Goal: Browse casually

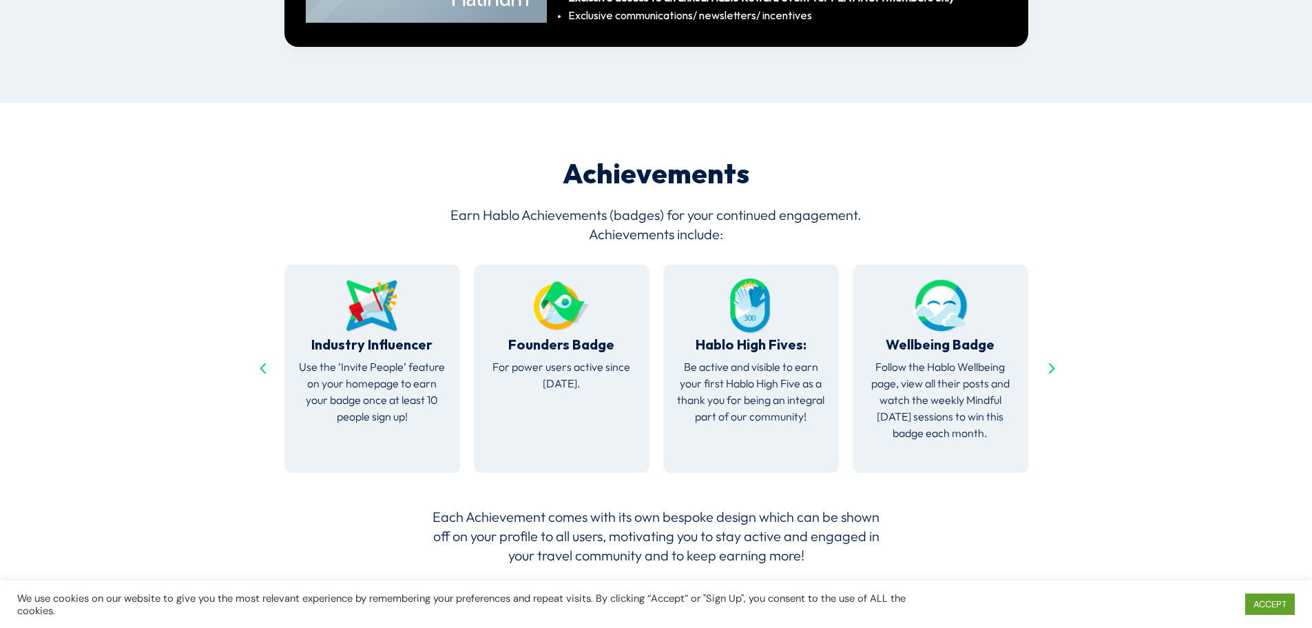
scroll to position [2603, 0]
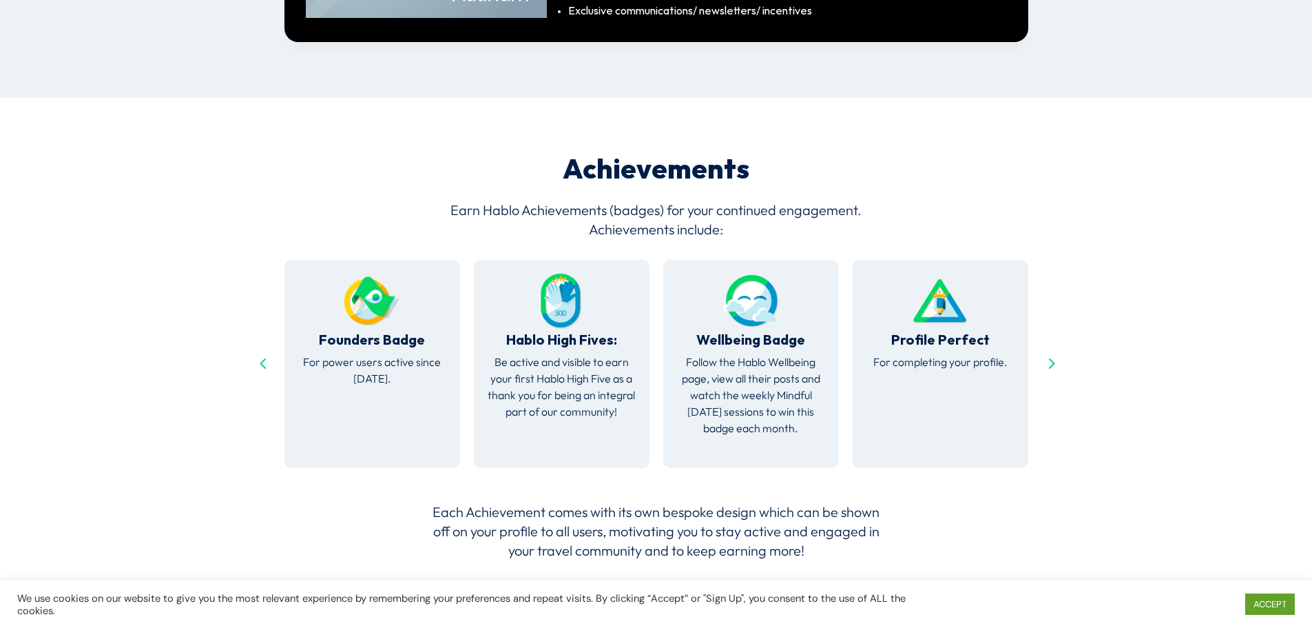
click at [1042, 353] on div "Next slide" at bounding box center [1051, 364] width 22 height 22
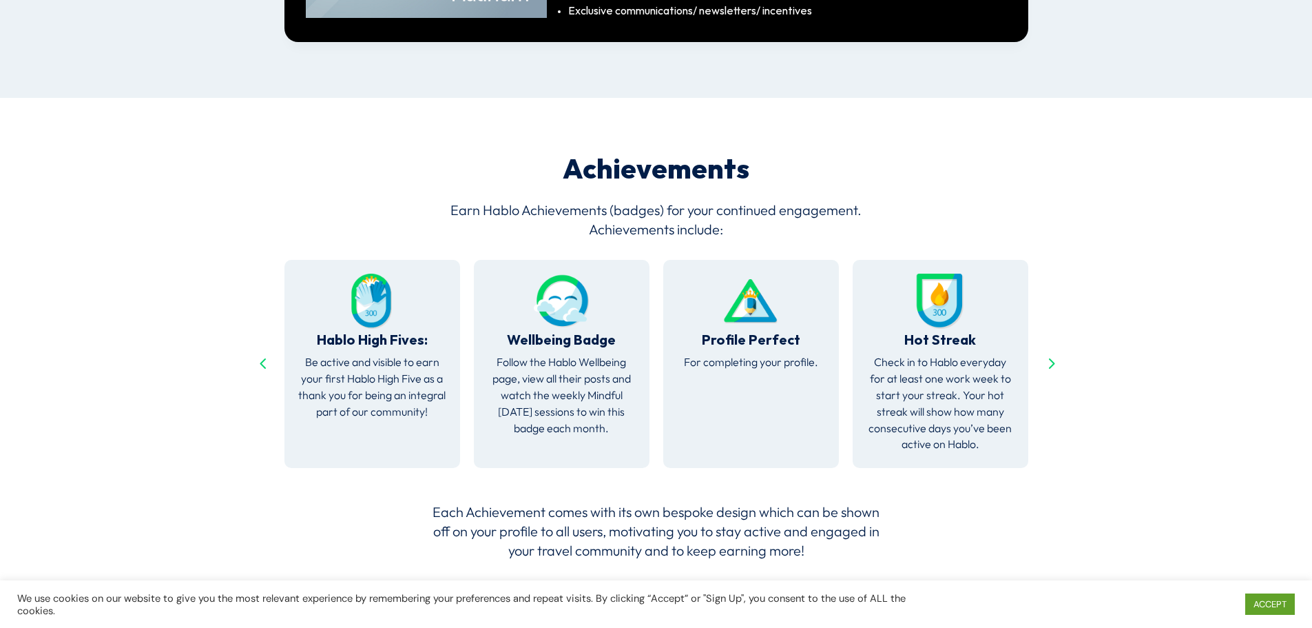
click at [1042, 353] on div "Next slide" at bounding box center [1051, 364] width 22 height 22
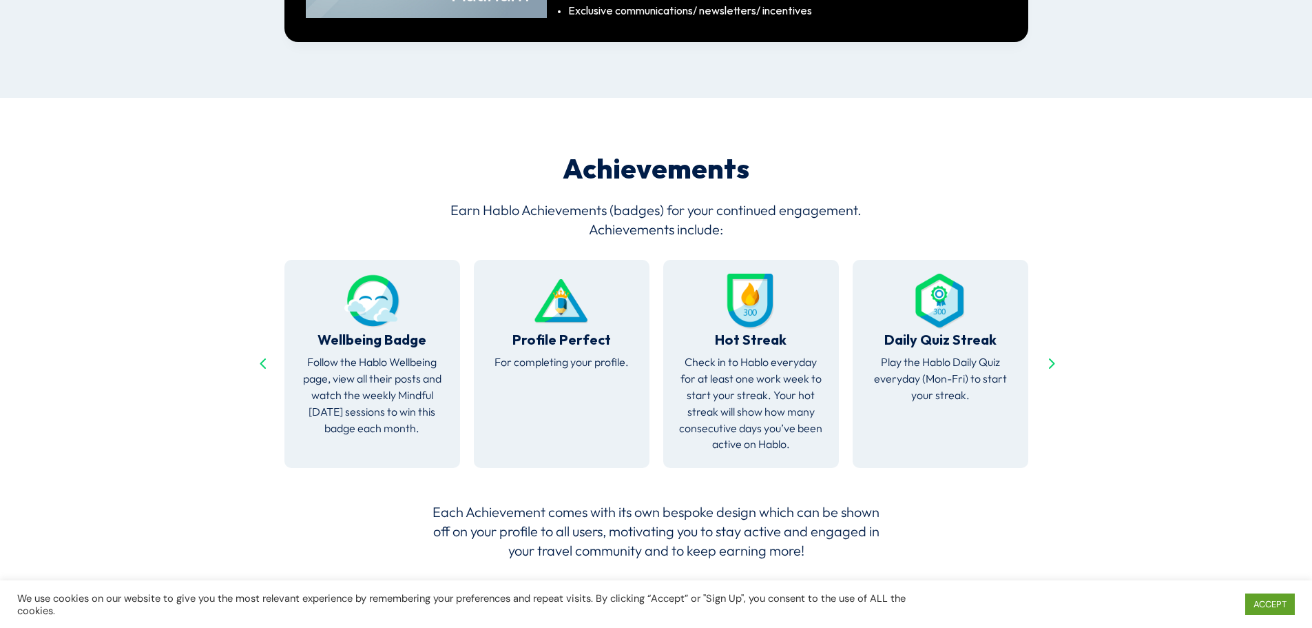
click at [1042, 353] on div "Next slide" at bounding box center [1051, 364] width 22 height 22
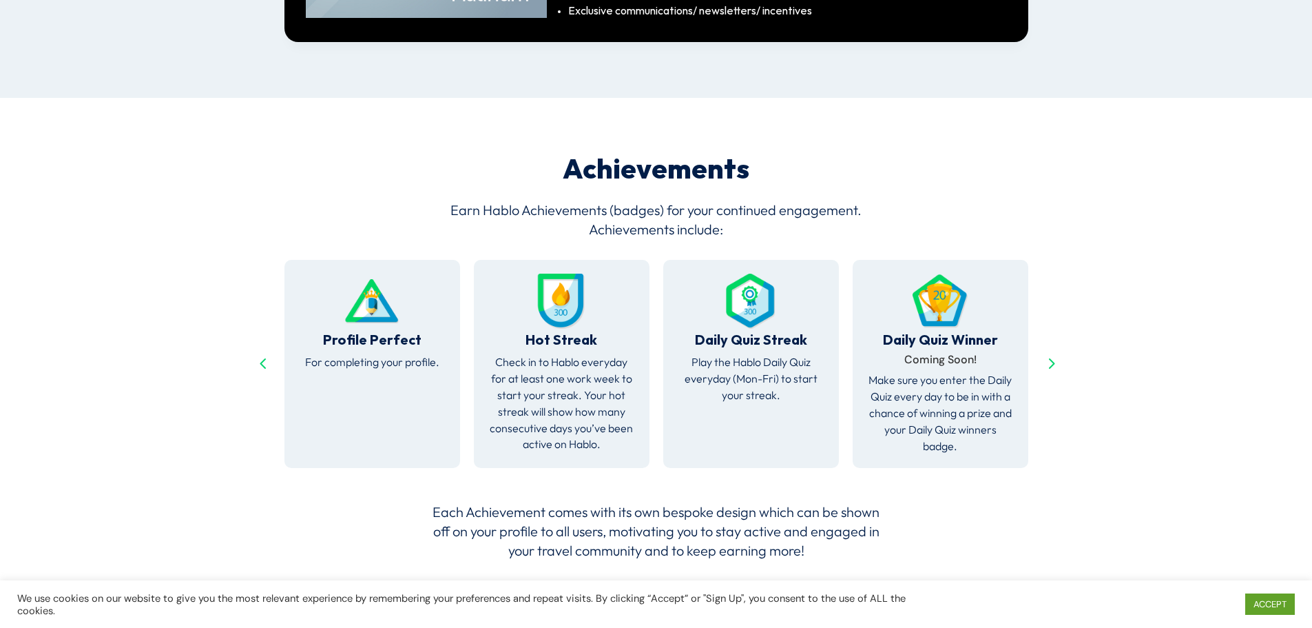
click at [1042, 353] on div "Next slide" at bounding box center [1051, 364] width 22 height 22
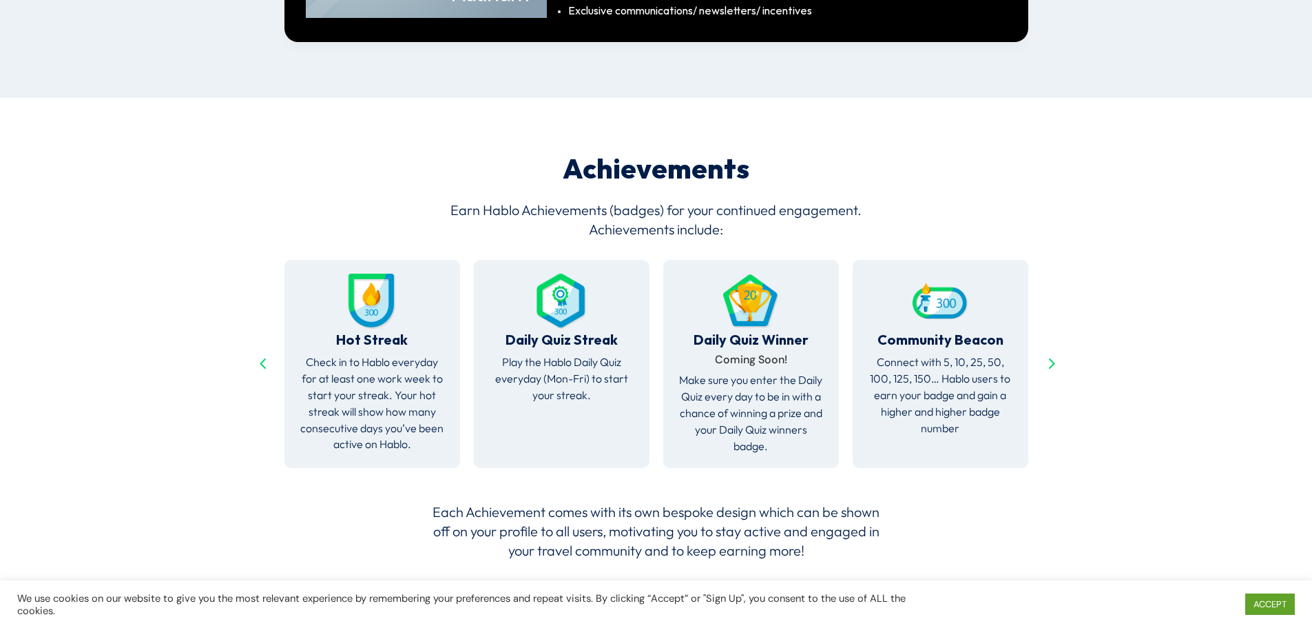
click at [1042, 353] on div "Next slide" at bounding box center [1051, 364] width 22 height 22
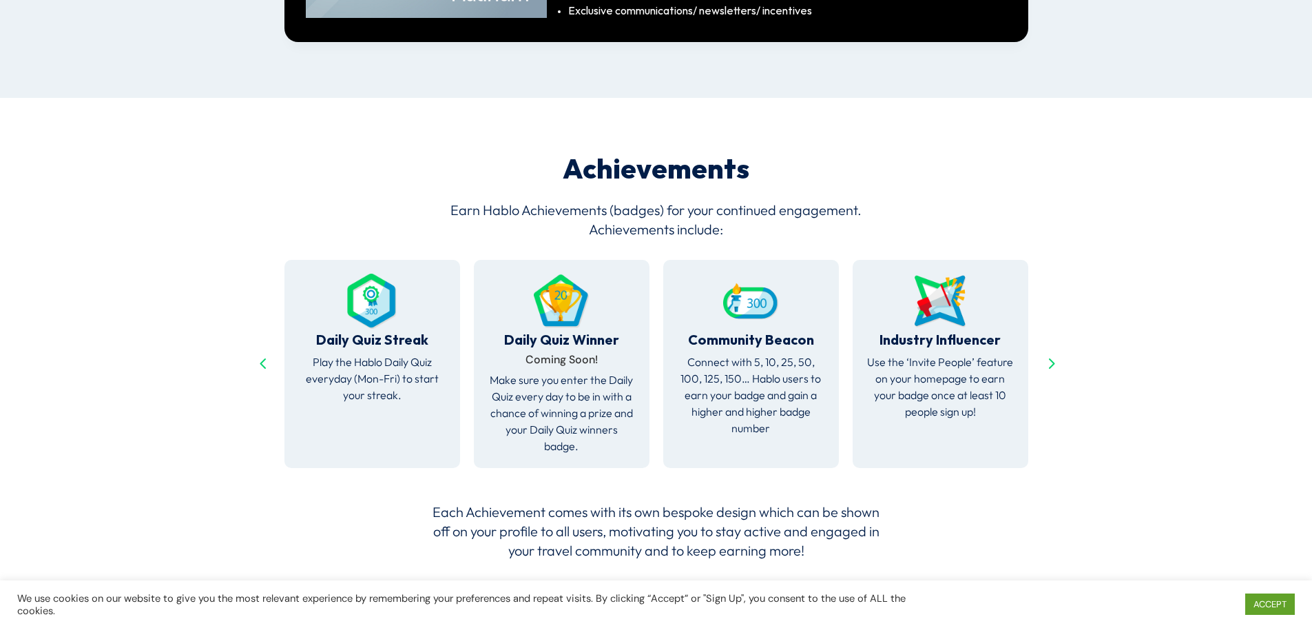
click at [1042, 353] on div "Next slide" at bounding box center [1051, 364] width 22 height 22
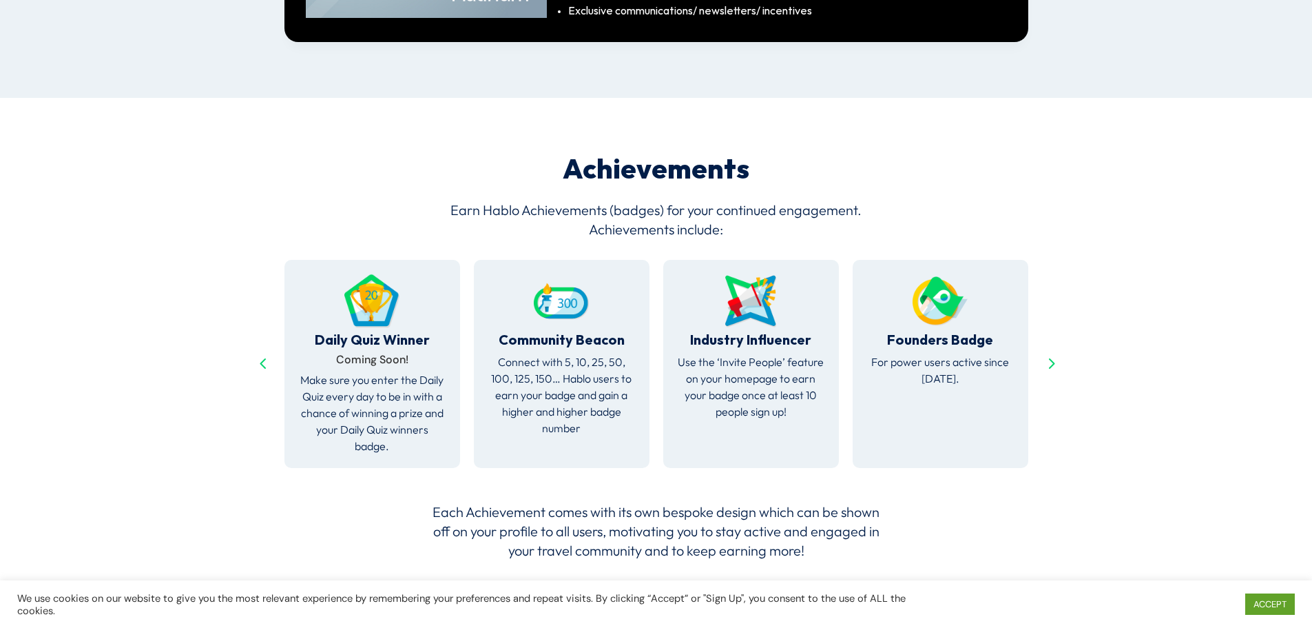
click at [1042, 353] on div "Next slide" at bounding box center [1051, 364] width 22 height 22
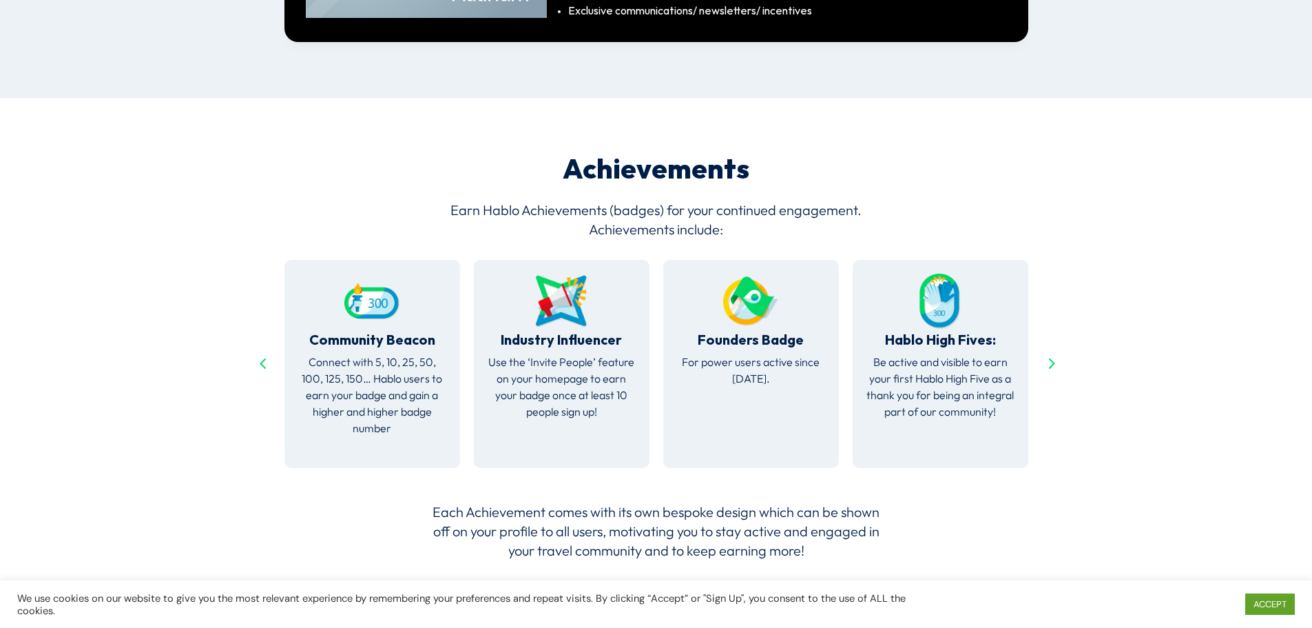
click at [1042, 353] on div "Next slide" at bounding box center [1051, 364] width 22 height 22
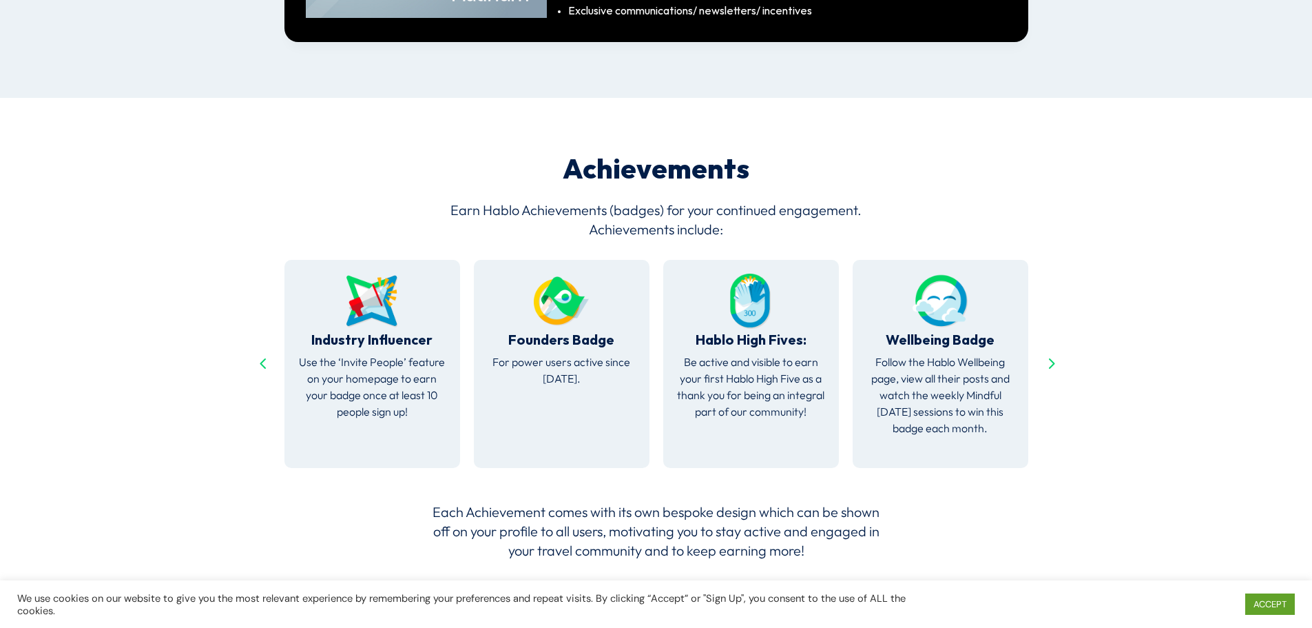
click at [1042, 353] on div "Next slide" at bounding box center [1051, 364] width 22 height 22
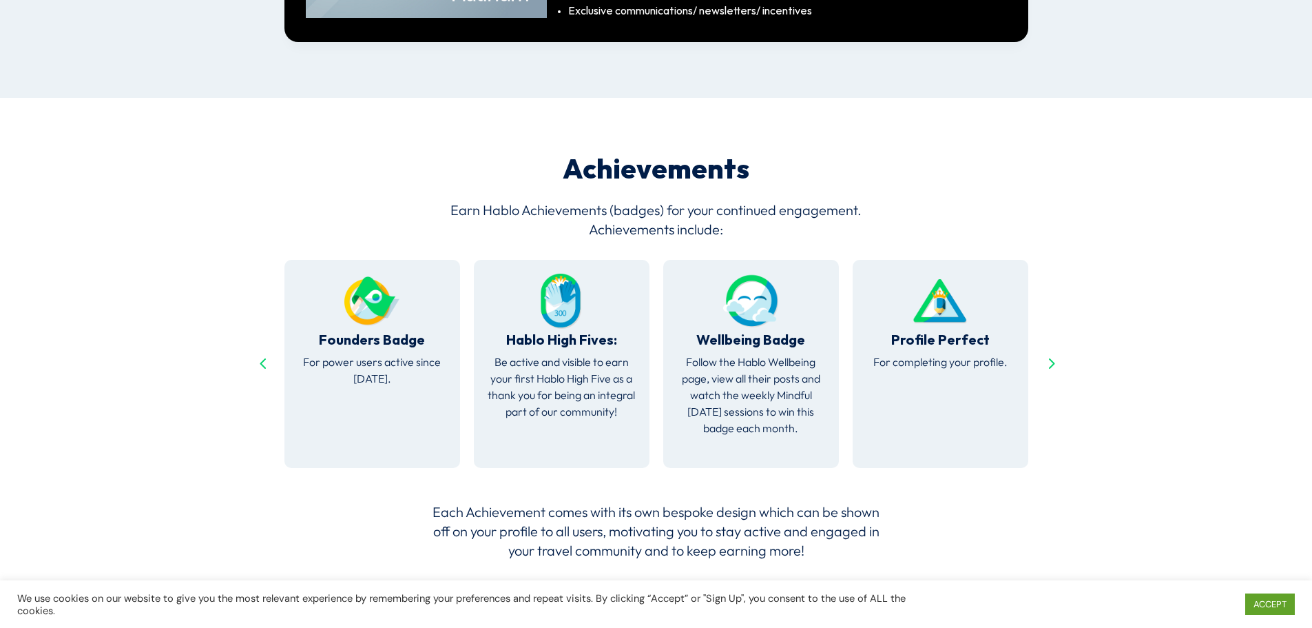
click at [1042, 353] on div "Next slide" at bounding box center [1051, 364] width 22 height 22
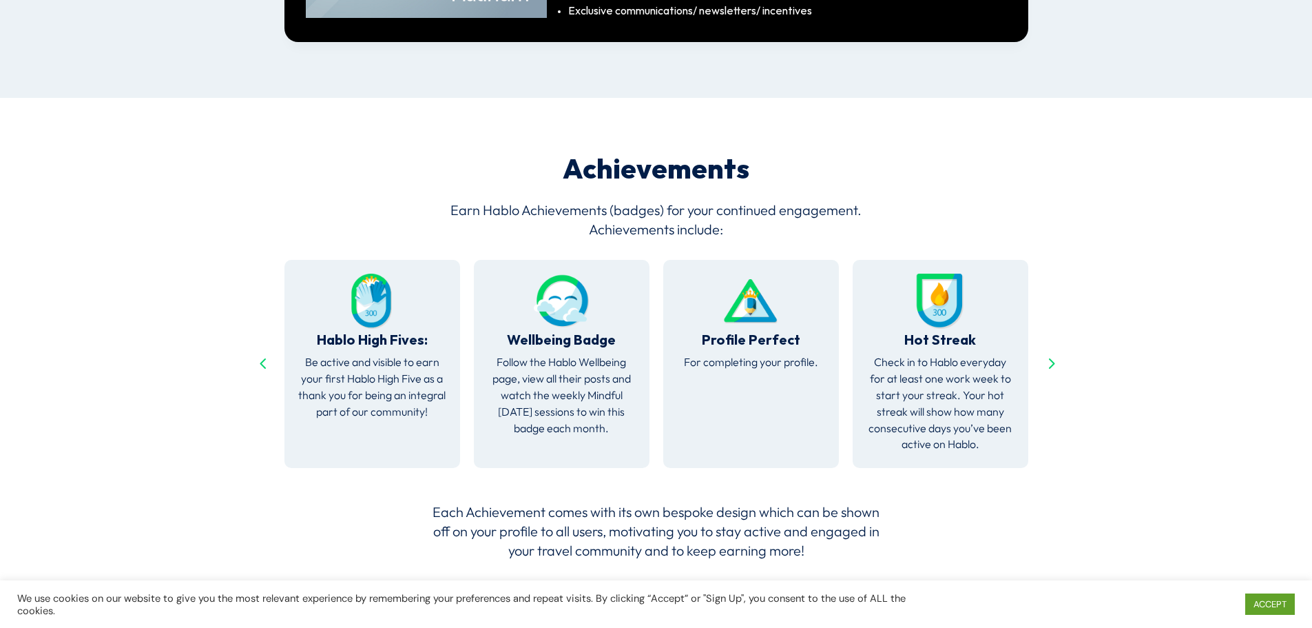
click at [1042, 353] on div "Next slide" at bounding box center [1051, 364] width 22 height 22
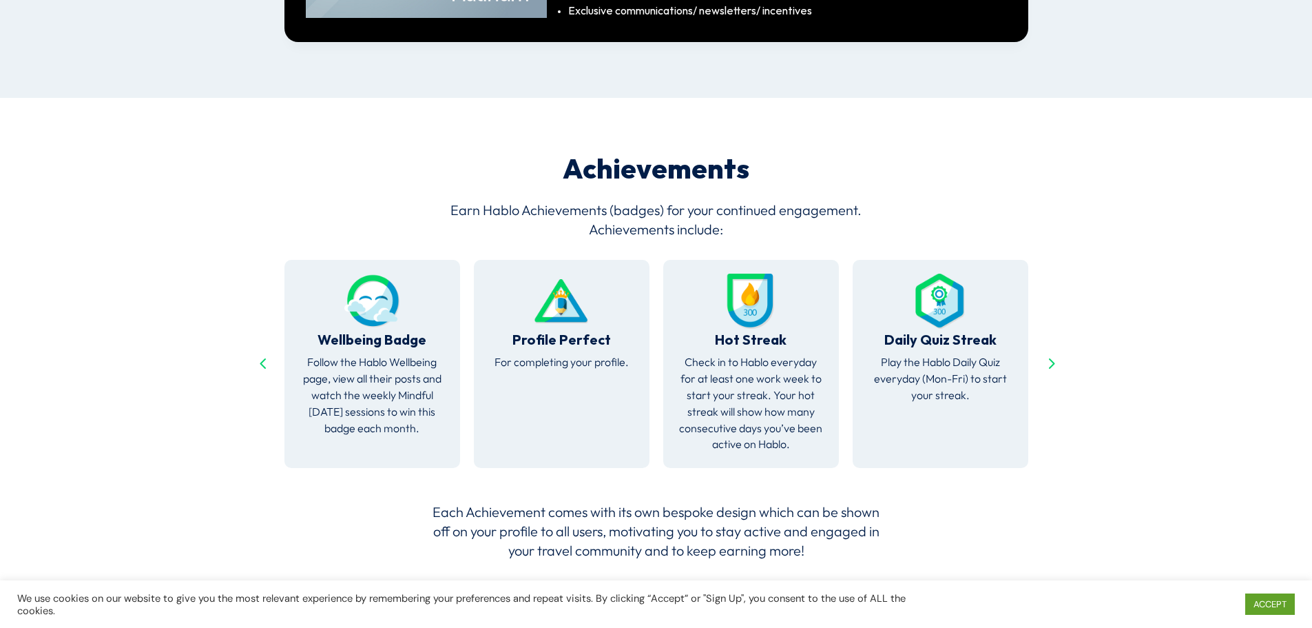
click at [1042, 353] on div "Next slide" at bounding box center [1051, 364] width 22 height 22
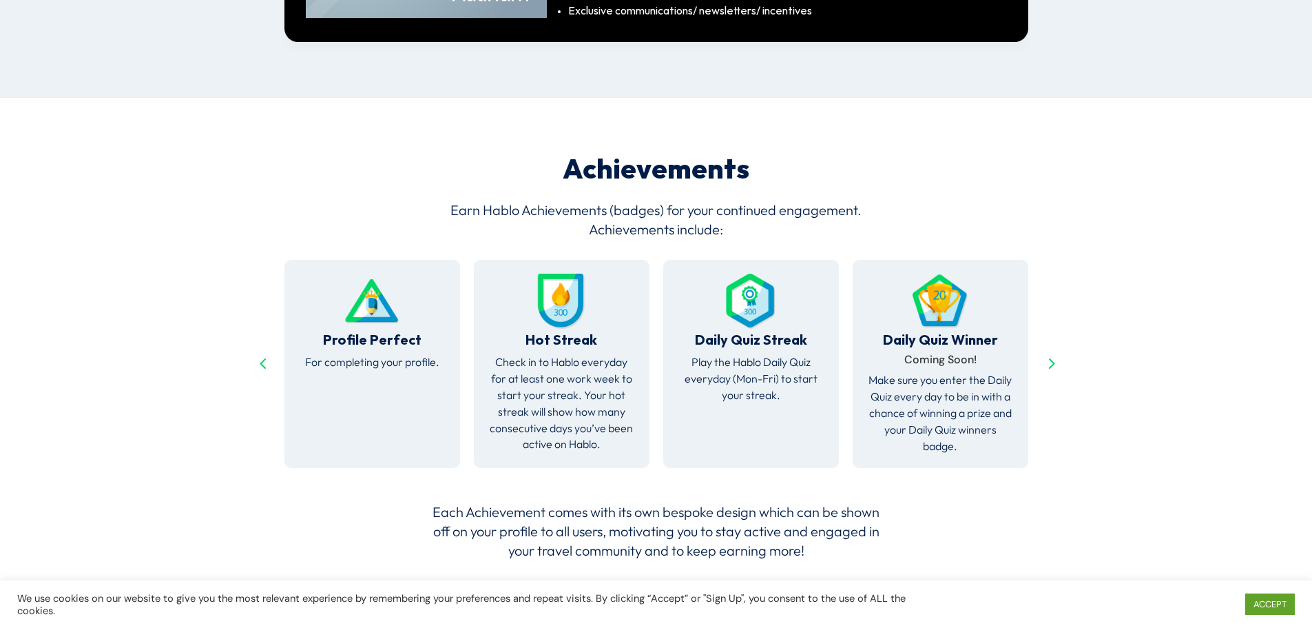
click at [1042, 353] on div "Next slide" at bounding box center [1051, 364] width 22 height 22
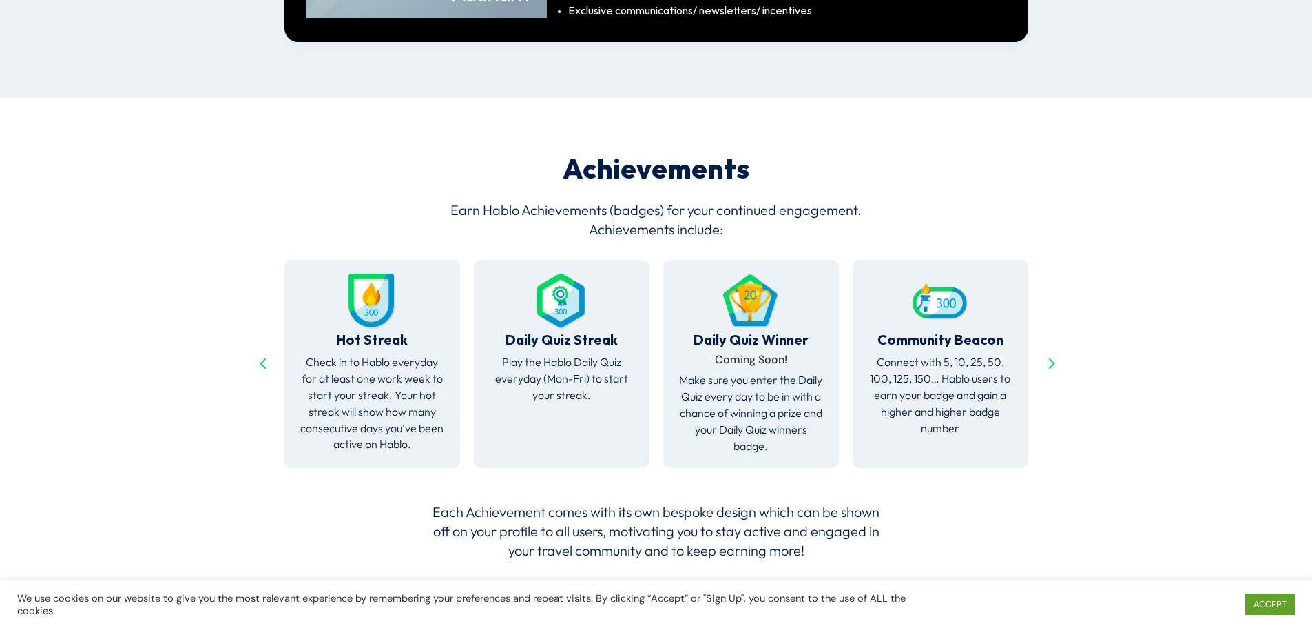
click at [1042, 353] on div "Next slide" at bounding box center [1051, 364] width 22 height 22
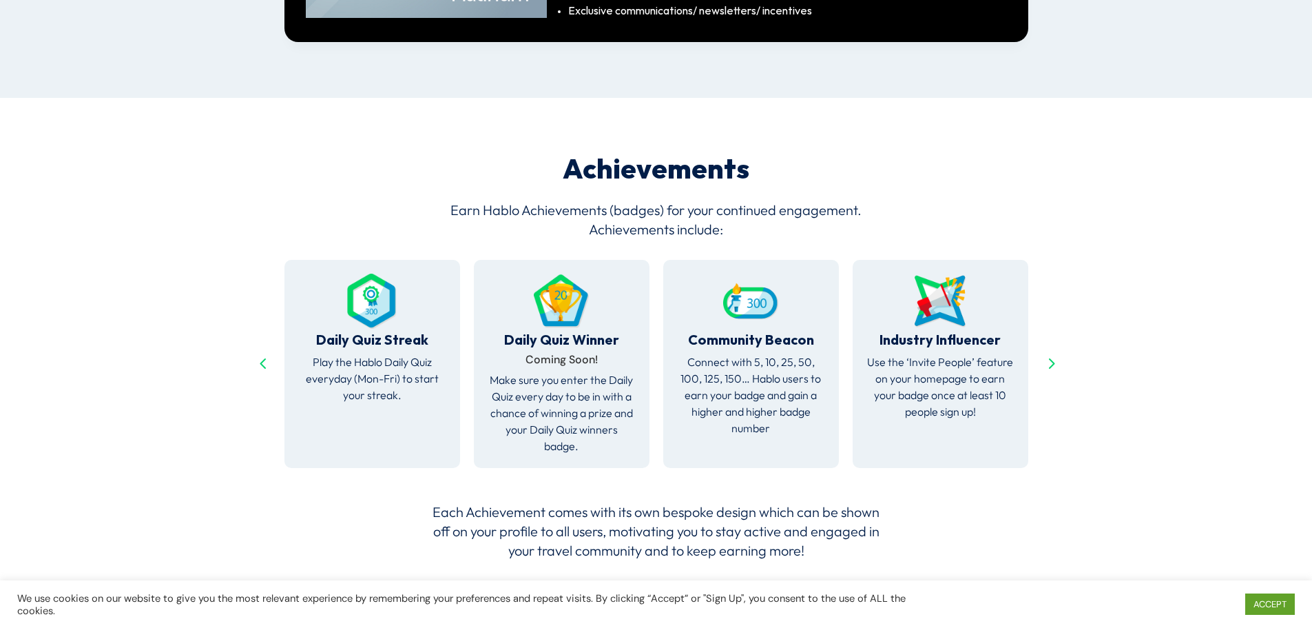
click at [1042, 353] on div "Next slide" at bounding box center [1051, 364] width 22 height 22
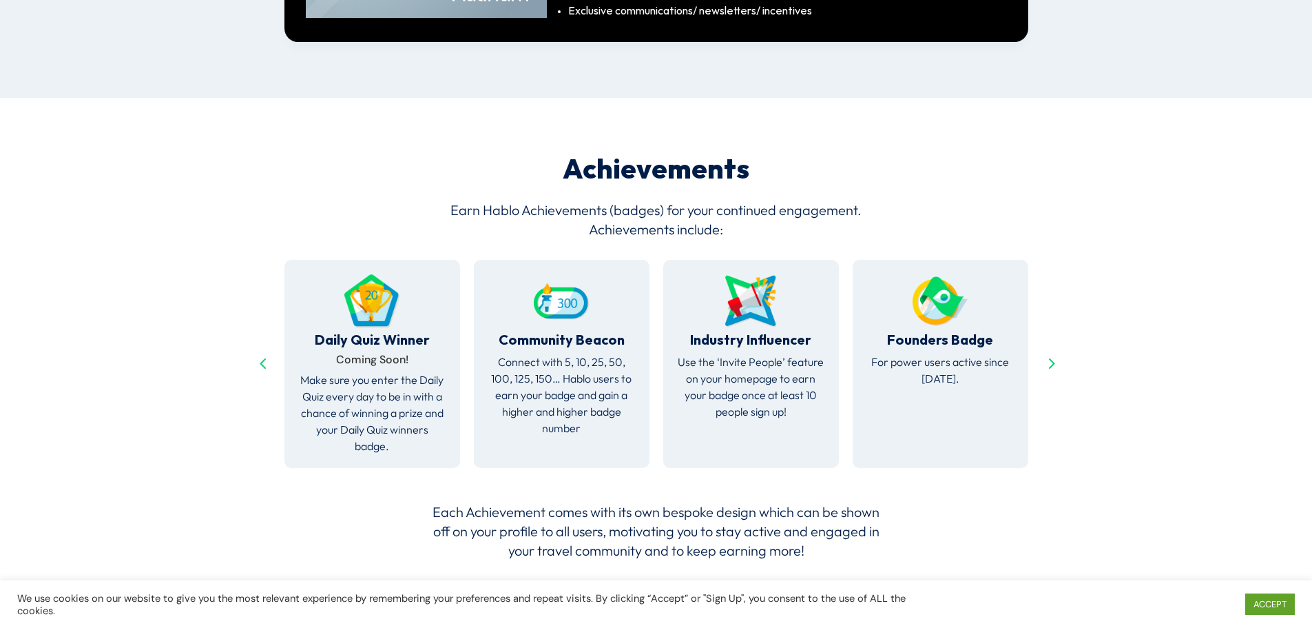
click at [1042, 353] on div "Next slide" at bounding box center [1051, 364] width 22 height 22
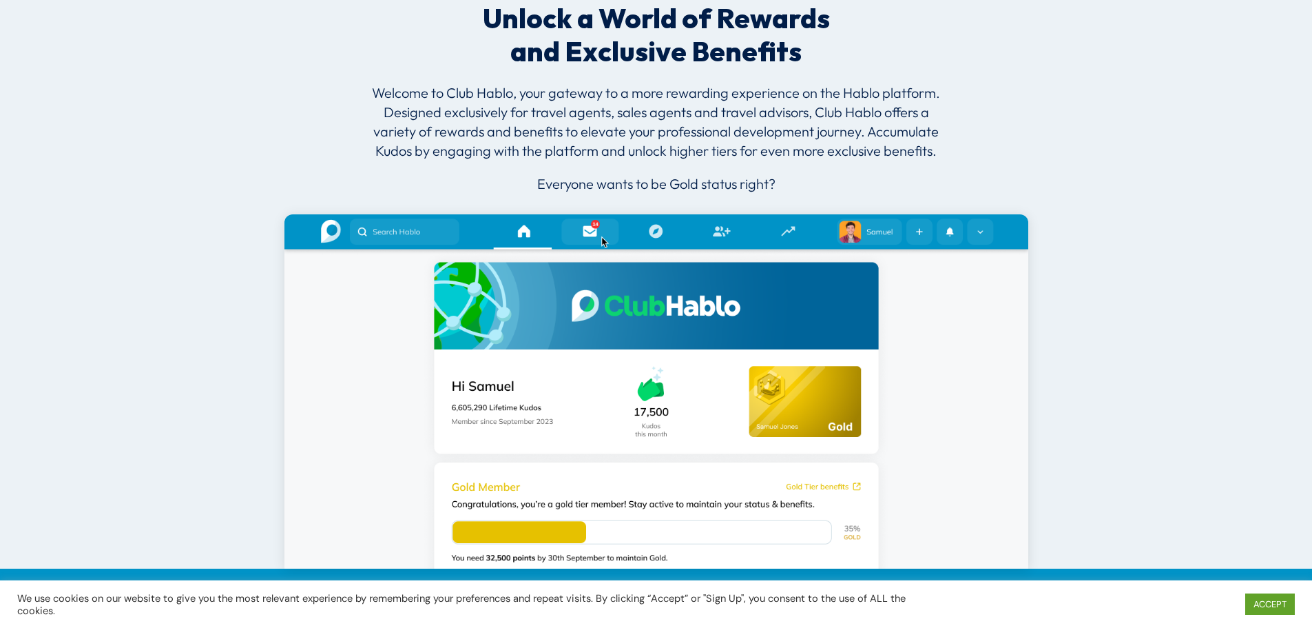
scroll to position [482, 0]
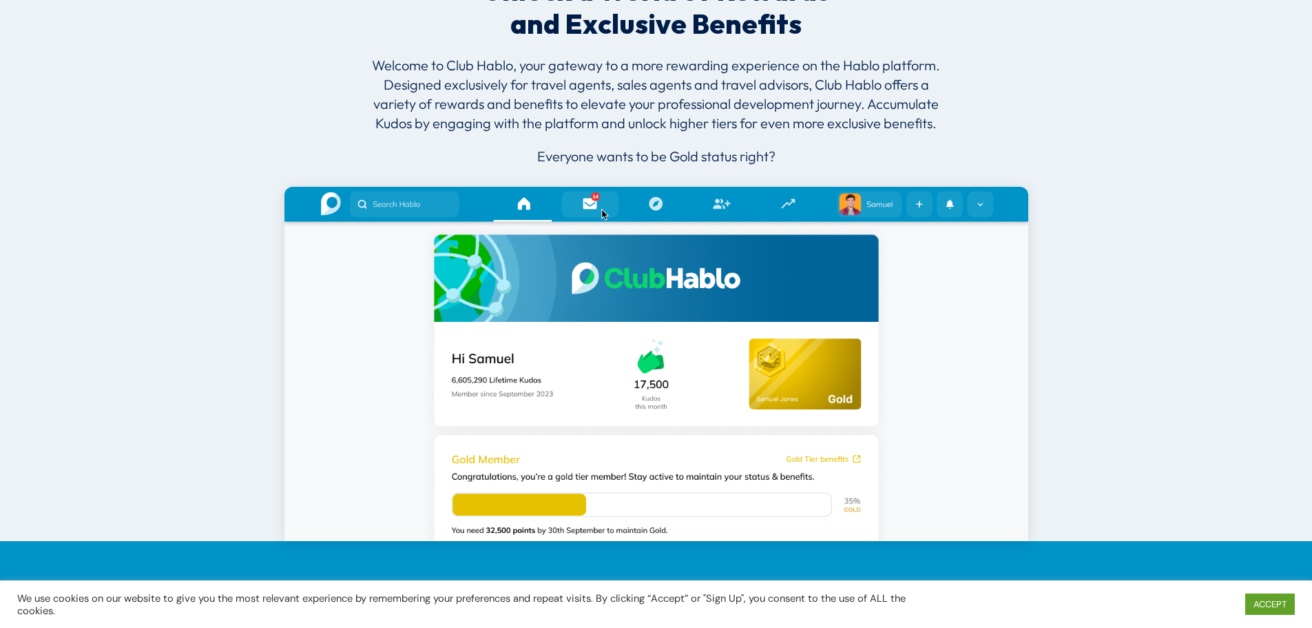
click at [526, 203] on img at bounding box center [657, 364] width 744 height 355
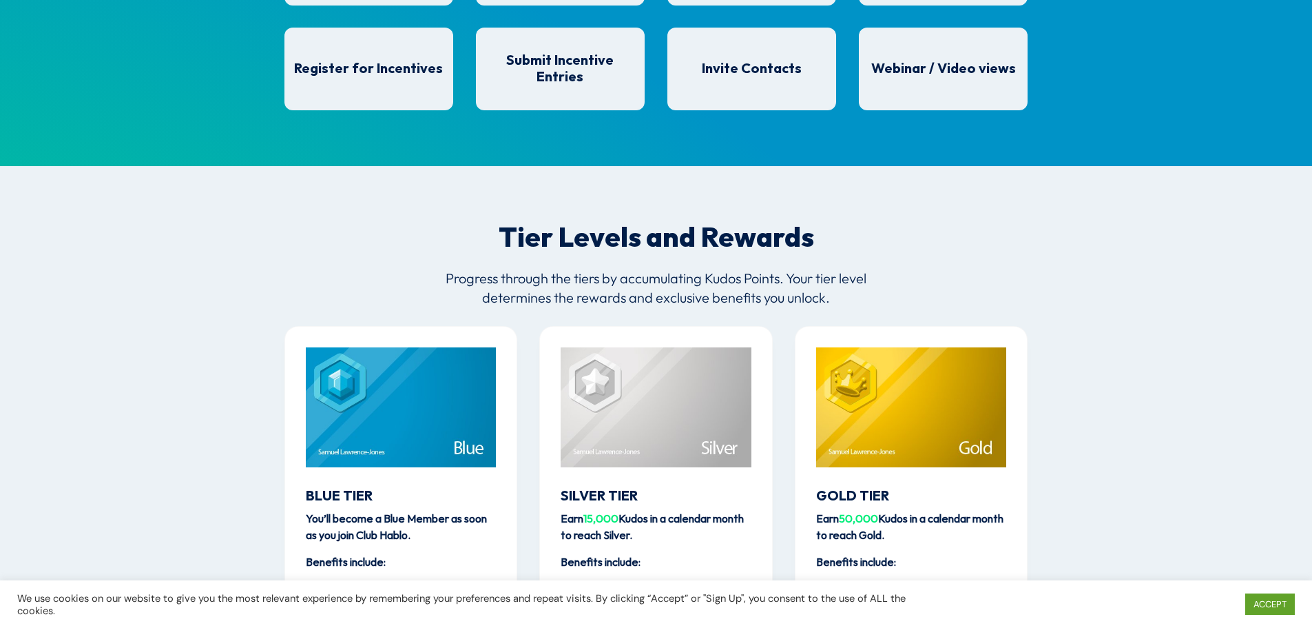
scroll to position [1378, 0]
